Goal: Communication & Community: Answer question/provide support

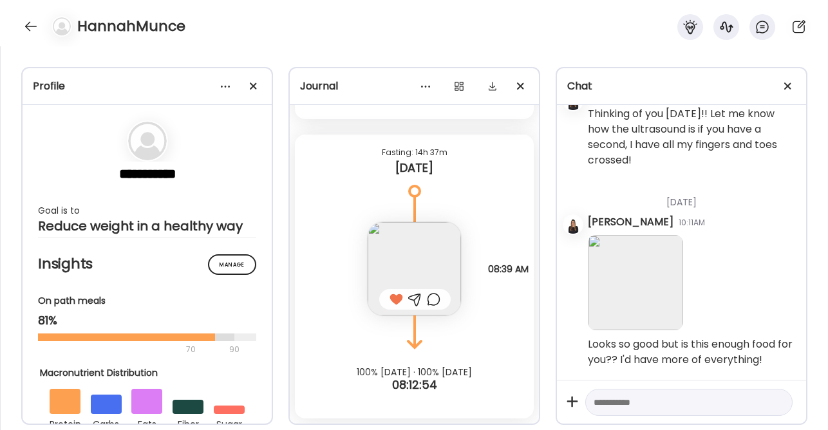
scroll to position [7879, 0]
click at [33, 25] on div at bounding box center [31, 26] width 21 height 21
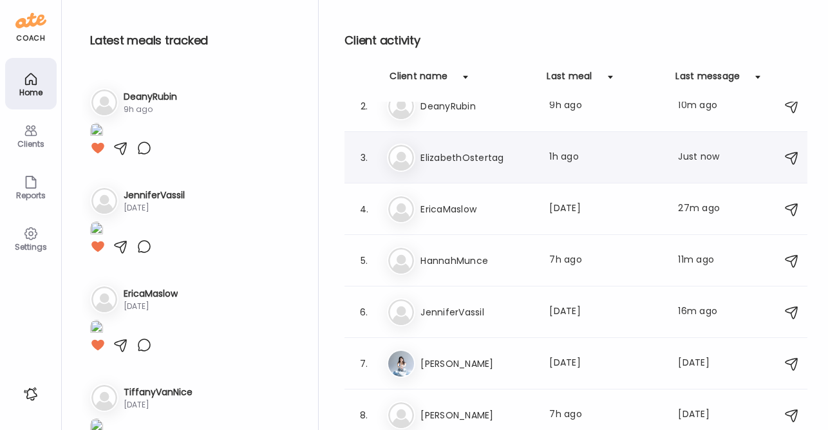
scroll to position [72, 0]
click at [467, 160] on h3 "ElizabethOstertag" at bounding box center [476, 158] width 113 height 15
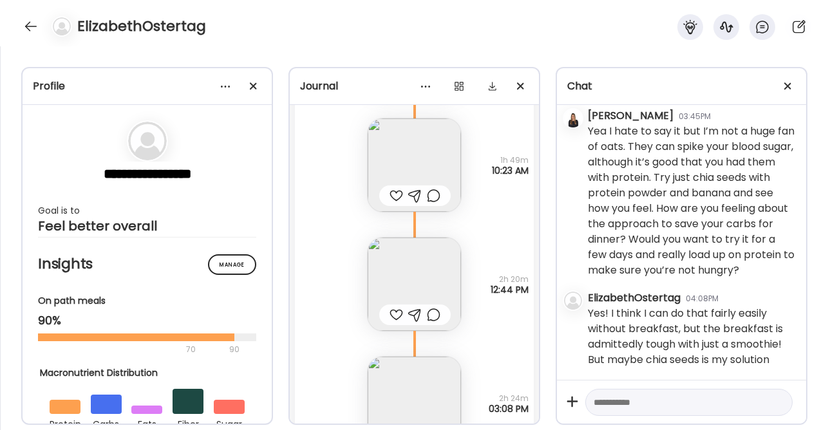
scroll to position [3273, 0]
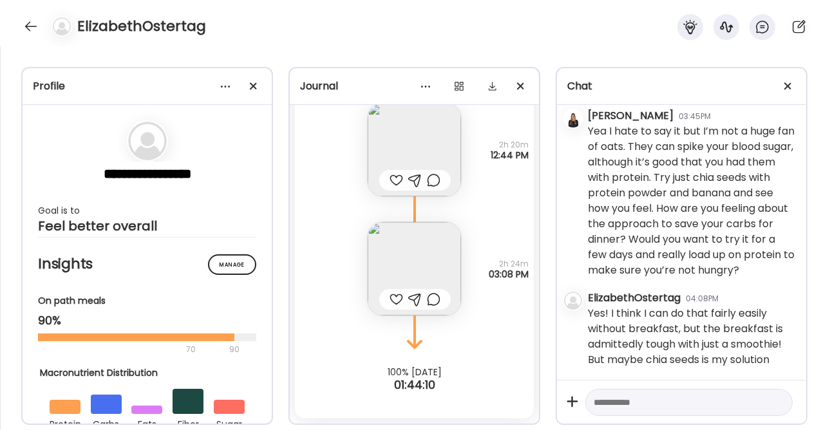
click at [655, 405] on textarea at bounding box center [676, 401] width 167 height 15
click at [628, 404] on textarea at bounding box center [676, 401] width 167 height 15
type textarea "**********"
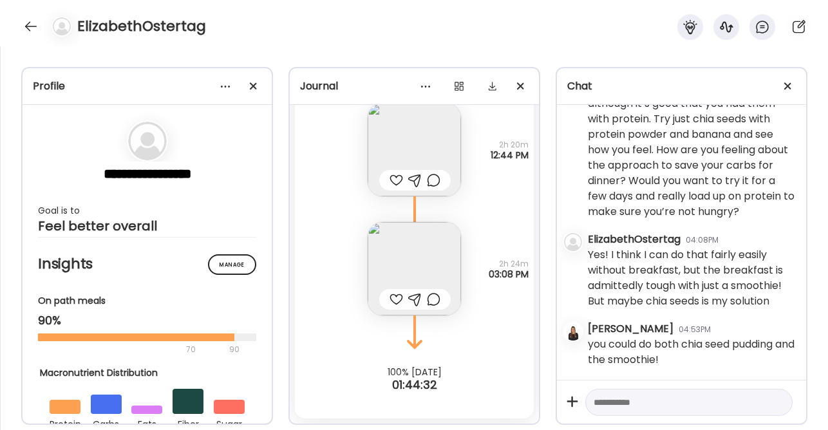
scroll to position [2519, 0]
click at [625, 403] on textarea at bounding box center [676, 401] width 167 height 15
type textarea "**********"
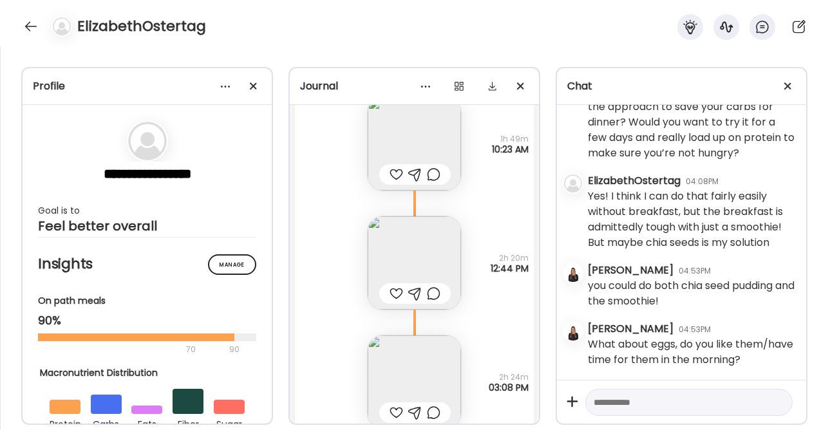
scroll to position [3158, 0]
click at [415, 156] on img at bounding box center [413, 146] width 93 height 93
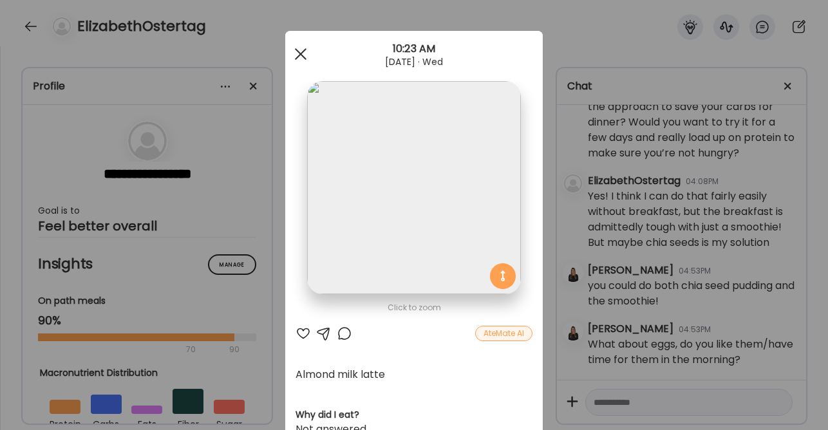
click at [296, 53] on span at bounding box center [301, 54] width 12 height 12
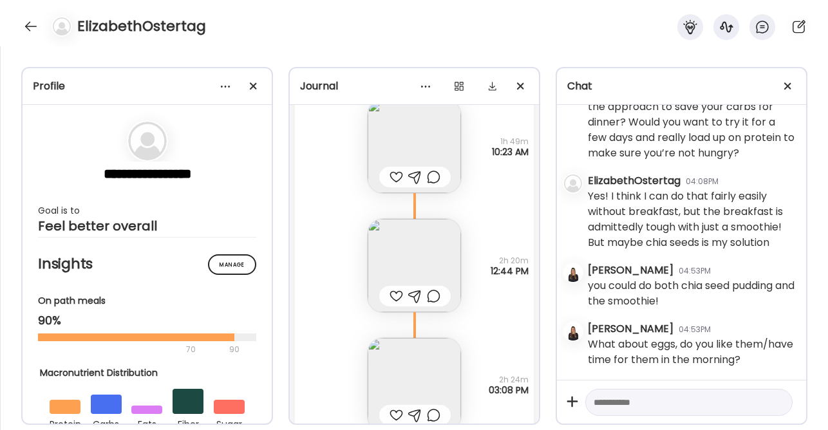
click at [439, 162] on img at bounding box center [413, 146] width 93 height 93
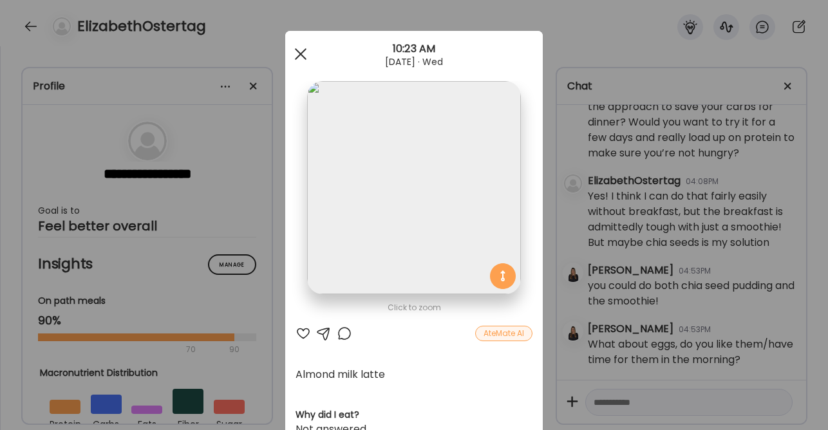
click at [299, 57] on span at bounding box center [301, 54] width 12 height 12
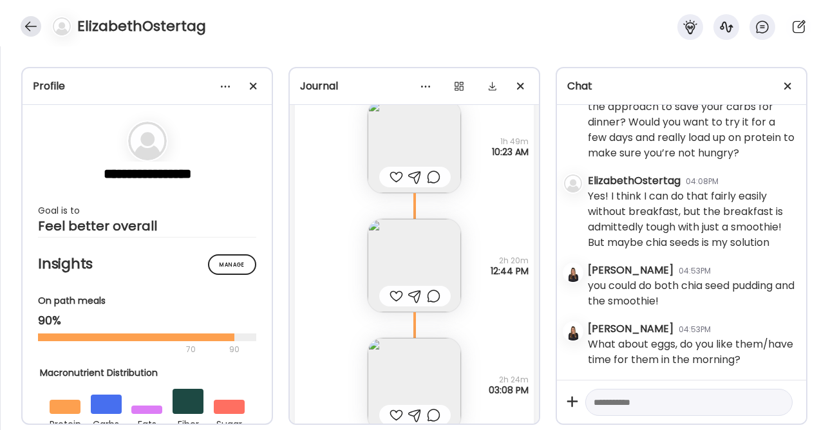
click at [26, 20] on div at bounding box center [31, 26] width 21 height 21
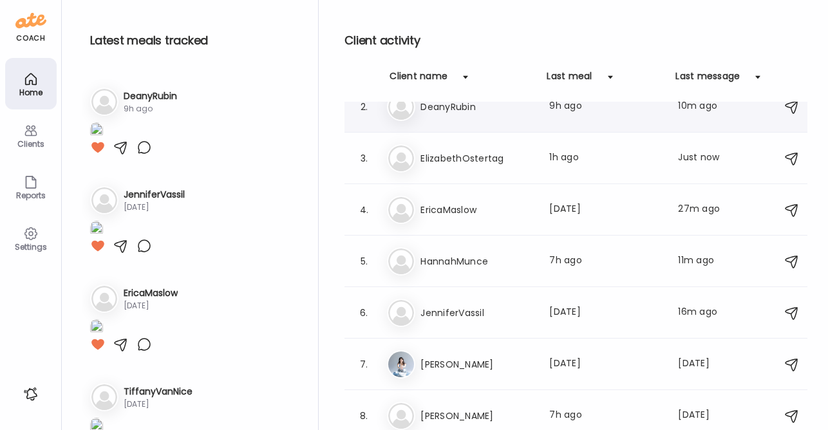
scroll to position [385, 0]
click at [476, 203] on h3 "EricaMaslow" at bounding box center [476, 209] width 113 height 15
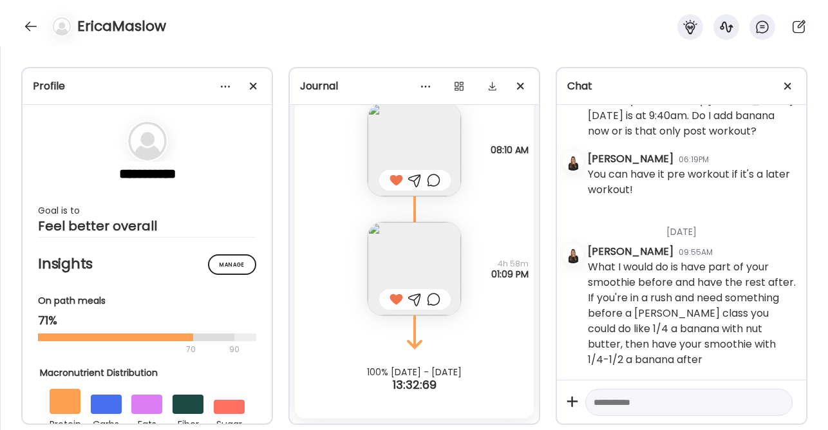
scroll to position [5391, 0]
click at [33, 21] on div at bounding box center [31, 26] width 21 height 21
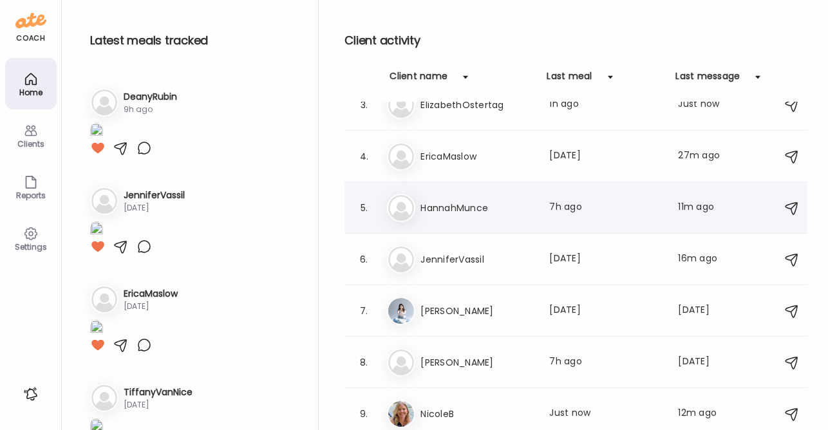
scroll to position [180, 0]
